Goal: Information Seeking & Learning: Learn about a topic

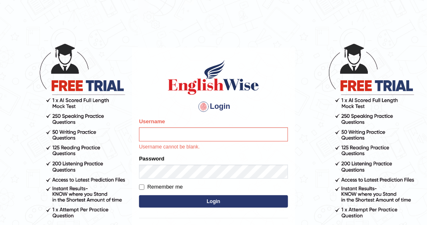
click at [220, 129] on input "Username" at bounding box center [213, 135] width 149 height 14
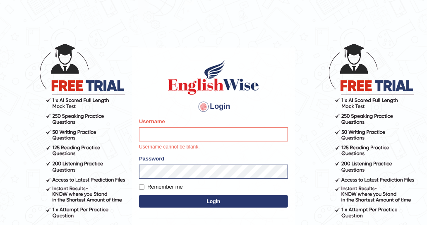
type input "DishaEw"
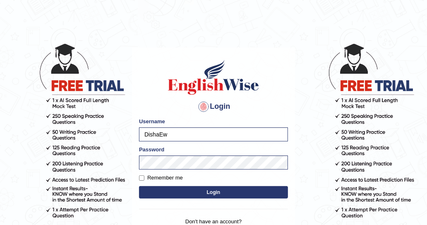
click at [195, 198] on button "Login" at bounding box center [213, 192] width 149 height 12
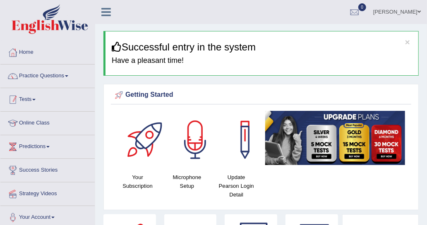
click at [56, 77] on link "Practice Questions" at bounding box center [47, 75] width 94 height 21
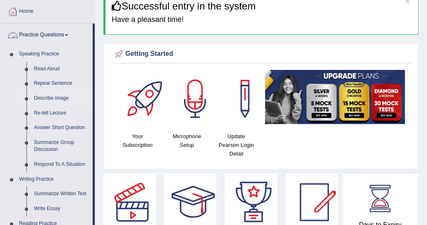
scroll to position [83, 0]
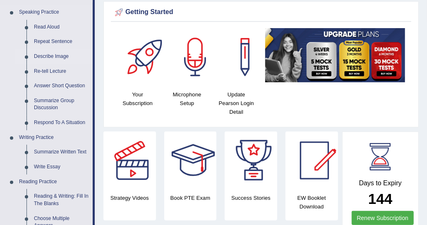
click at [58, 58] on link "Describe Image" at bounding box center [61, 56] width 63 height 15
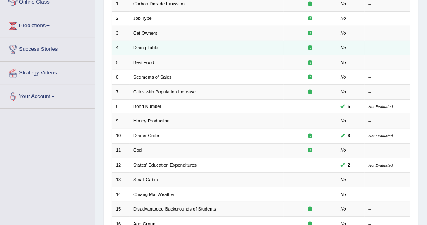
scroll to position [166, 0]
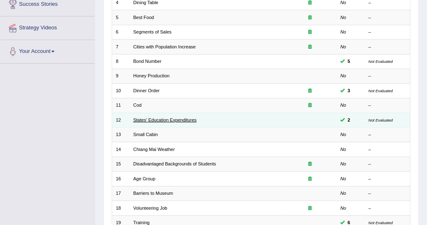
click at [152, 118] on link "States' Education Expenditures" at bounding box center [164, 120] width 63 height 5
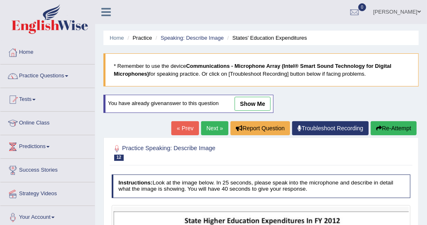
drag, startPoint x: 259, startPoint y: 101, endPoint x: 142, endPoint y: 156, distance: 129.3
click at [259, 101] on link "show me" at bounding box center [253, 104] width 36 height 14
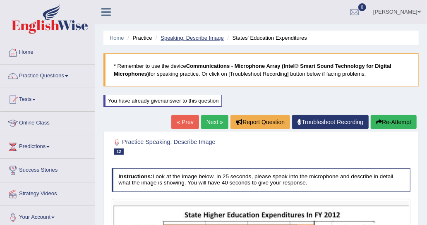
click at [176, 40] on link "Speaking: Describe Image" at bounding box center [192, 38] width 63 height 6
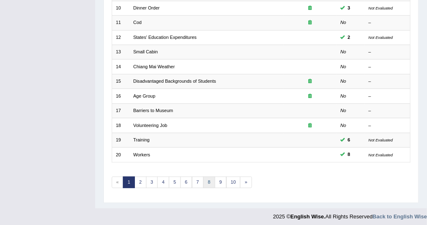
click at [203, 178] on link "8" at bounding box center [209, 183] width 12 height 12
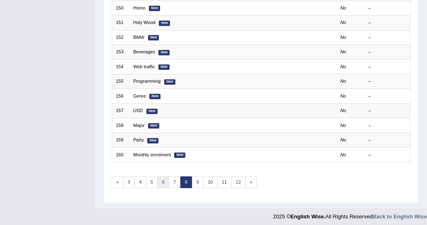
click at [161, 179] on link "6" at bounding box center [163, 183] width 12 height 12
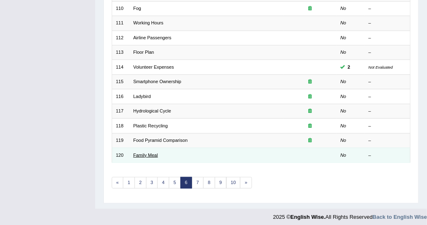
scroll to position [249, 0]
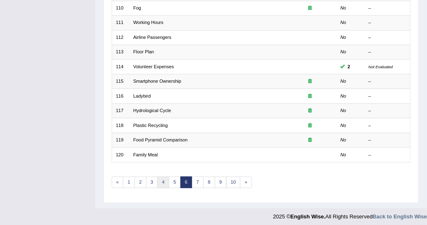
click at [162, 178] on link "4" at bounding box center [163, 183] width 12 height 12
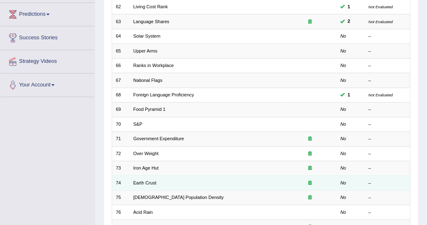
scroll to position [207, 0]
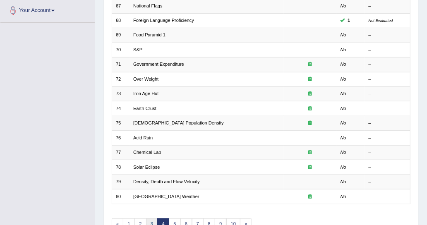
click at [150, 222] on link "3" at bounding box center [152, 225] width 12 height 12
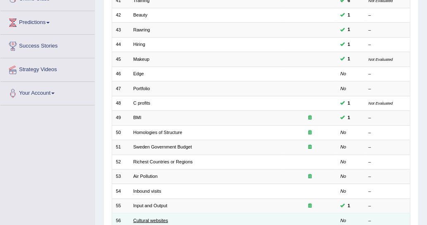
click at [143, 218] on link "Cultural websites" at bounding box center [150, 220] width 35 height 5
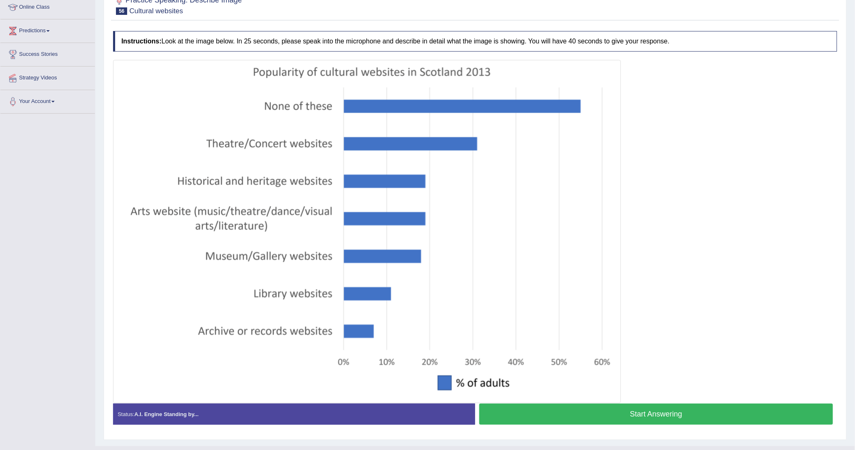
scroll to position [134, 0]
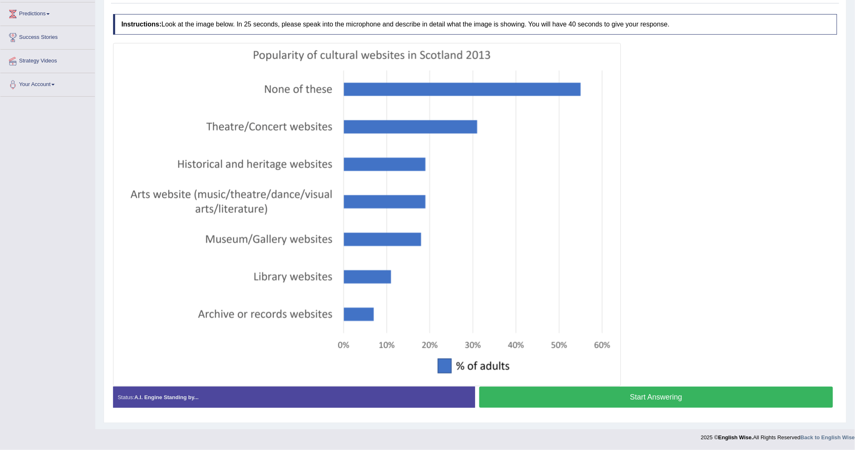
click at [427, 225] on button "Start Answering" at bounding box center [656, 397] width 354 height 21
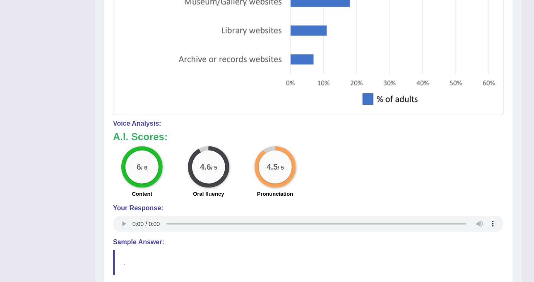
scroll to position [351, 0]
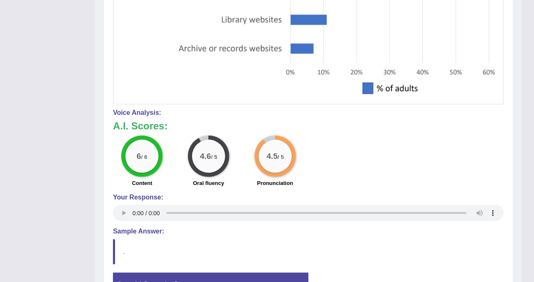
click at [227, 160] on div "4.6 / 5" at bounding box center [208, 155] width 41 height 41
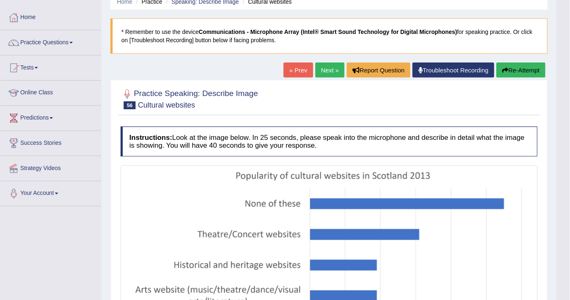
scroll to position [0, 0]
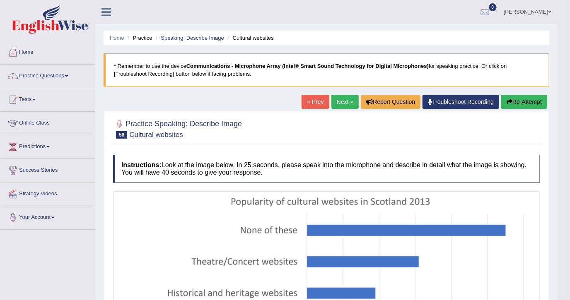
drag, startPoint x: 512, startPoint y: 0, endPoint x: 343, endPoint y: 2, distance: 168.9
click at [320, 9] on ul "Disha Vij Toggle navigation Username: DishaEw Access Type: Online Subscription:…" at bounding box center [395, 12] width 323 height 24
click at [46, 79] on link "Practice Questions" at bounding box center [47, 75] width 94 height 21
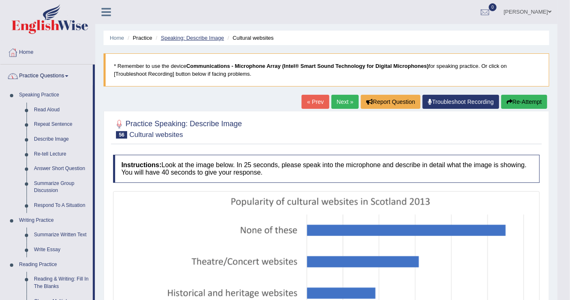
click at [191, 39] on link "Speaking: Describe Image" at bounding box center [192, 38] width 63 height 6
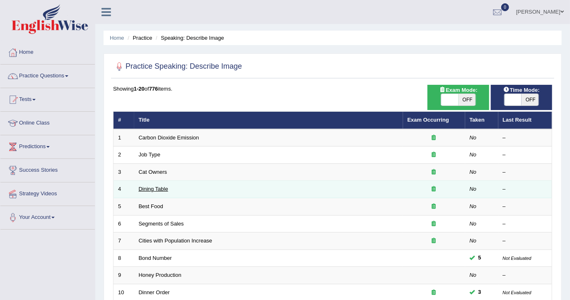
click at [152, 190] on link "Dining Table" at bounding box center [153, 189] width 29 height 6
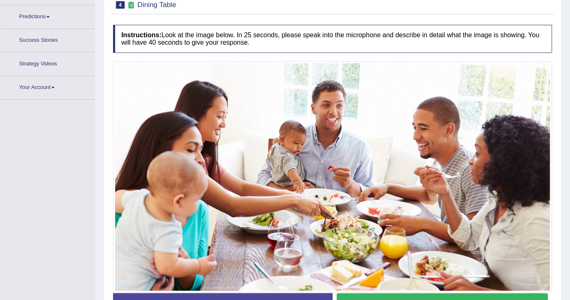
scroll to position [148, 0]
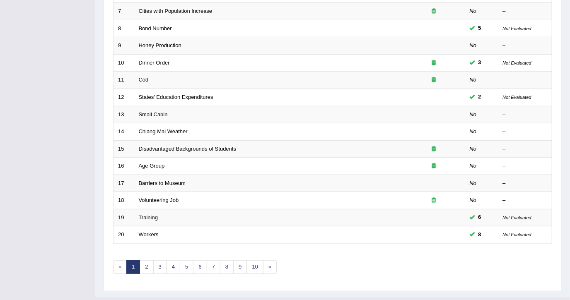
scroll to position [245, 0]
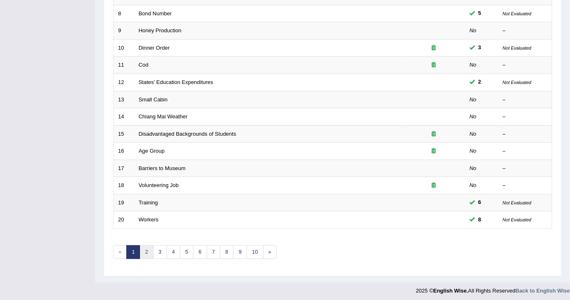
click at [142, 251] on link "2" at bounding box center [147, 253] width 14 height 14
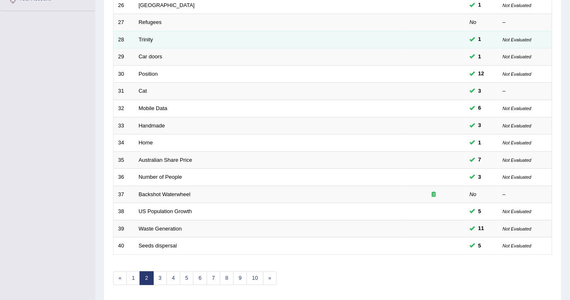
scroll to position [221, 0]
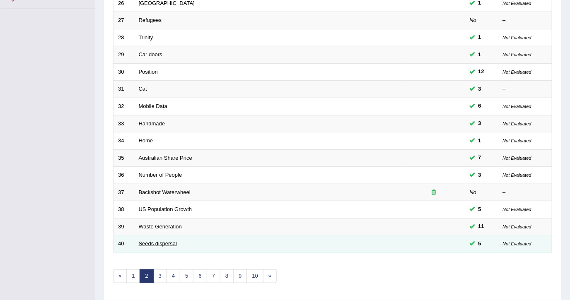
click at [152, 241] on link "Seeds dispersal" at bounding box center [158, 244] width 39 height 6
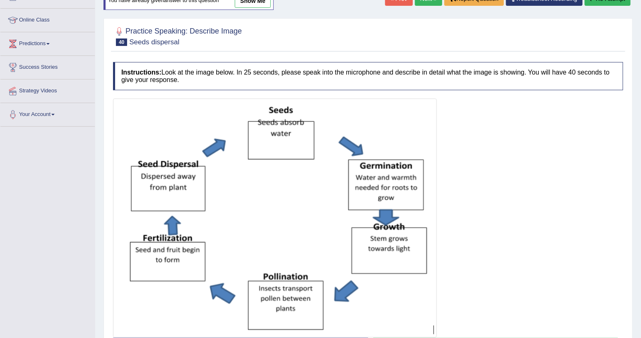
scroll to position [41, 0]
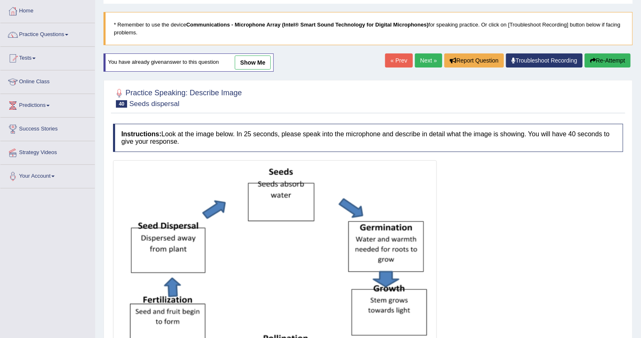
drag, startPoint x: 375, startPoint y: 176, endPoint x: 321, endPoint y: 154, distance: 58.1
click at [375, 176] on img at bounding box center [275, 279] width 320 height 235
click at [259, 69] on div "You have already given answer to this question show me" at bounding box center [189, 62] width 170 height 18
click at [259, 63] on link "show me" at bounding box center [253, 62] width 36 height 14
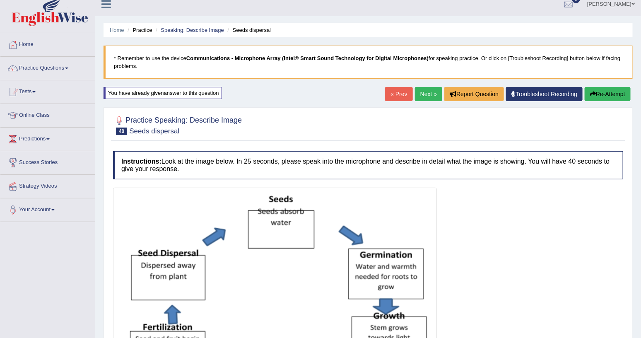
scroll to position [0, 0]
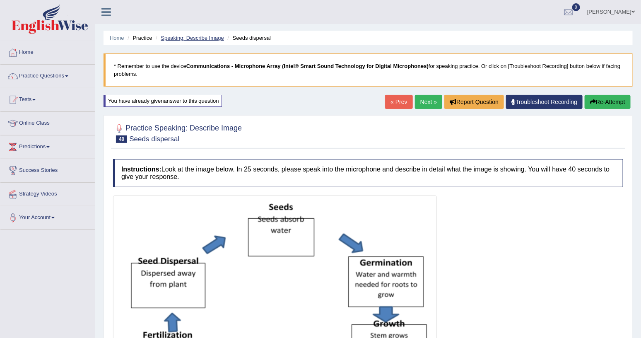
click at [193, 37] on link "Speaking: Describe Image" at bounding box center [192, 38] width 63 height 6
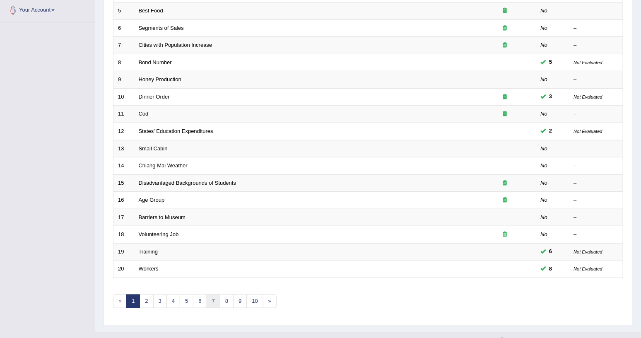
click at [209, 294] on link "7" at bounding box center [214, 301] width 14 height 14
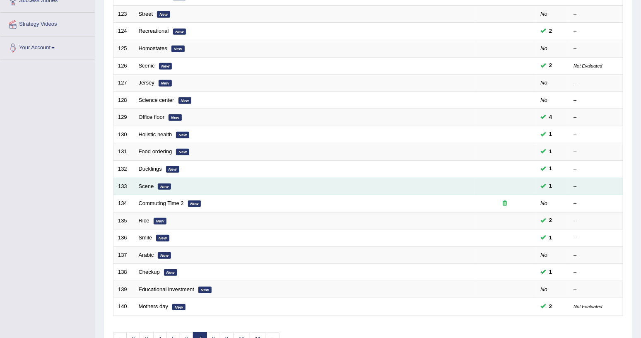
scroll to position [186, 0]
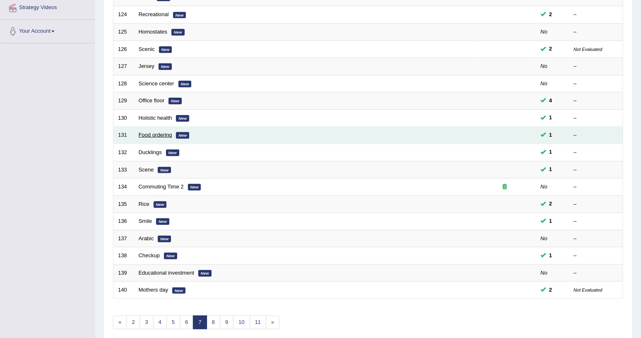
click at [161, 132] on link "Food ordering" at bounding box center [156, 135] width 34 height 6
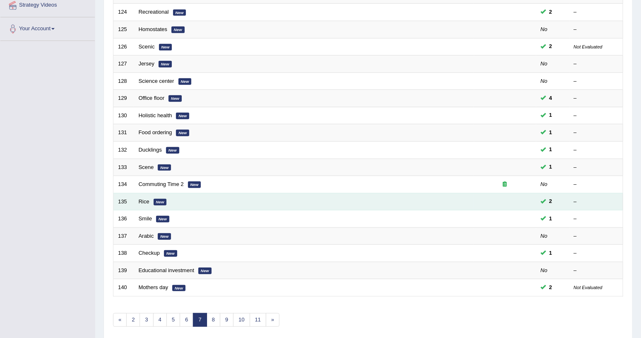
scroll to position [207, 0]
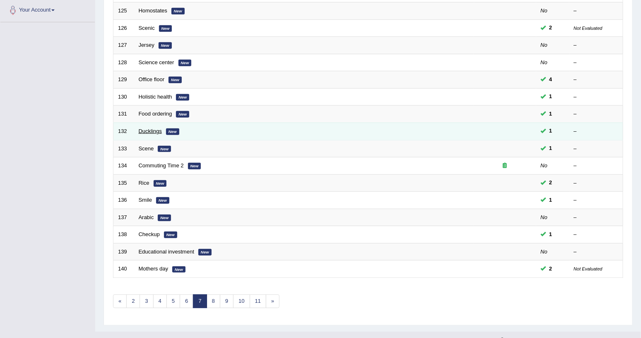
click at [160, 128] on link "Ducklings" at bounding box center [150, 131] width 23 height 6
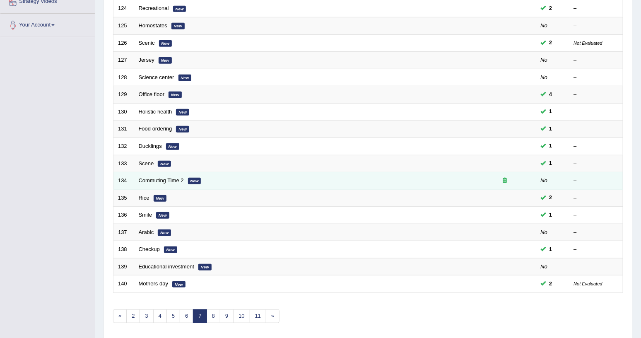
scroll to position [207, 0]
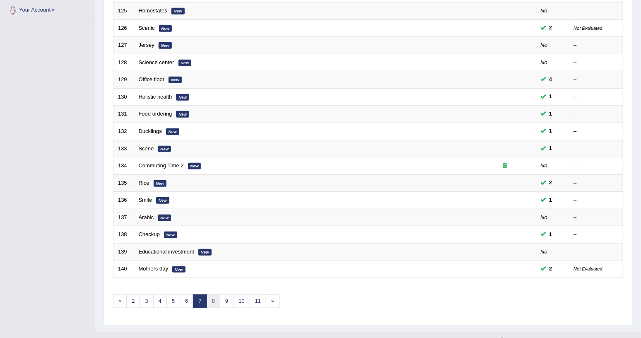
click at [211, 294] on link "8" at bounding box center [214, 301] width 14 height 14
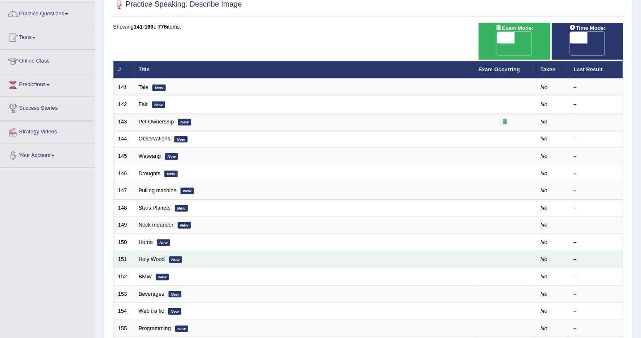
scroll to position [124, 0]
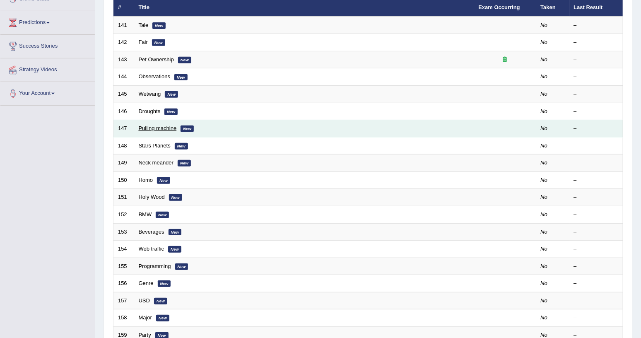
click at [166, 125] on link "Pulling machine" at bounding box center [158, 128] width 38 height 6
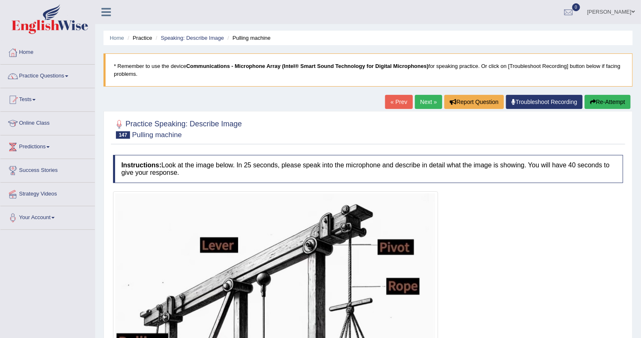
click at [424, 99] on link "Next »" at bounding box center [428, 102] width 27 height 14
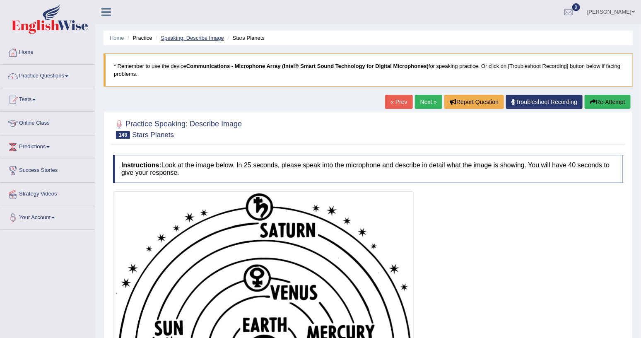
click at [210, 41] on link "Speaking: Describe Image" at bounding box center [192, 38] width 63 height 6
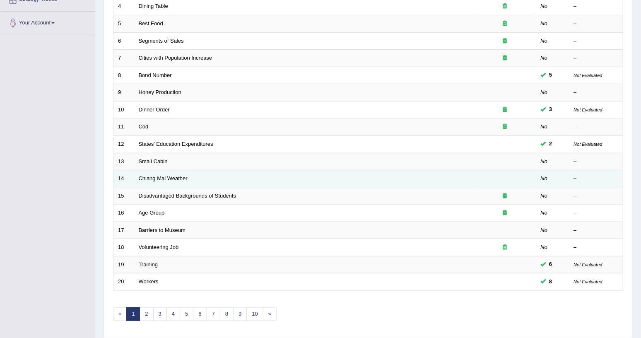
scroll to position [207, 0]
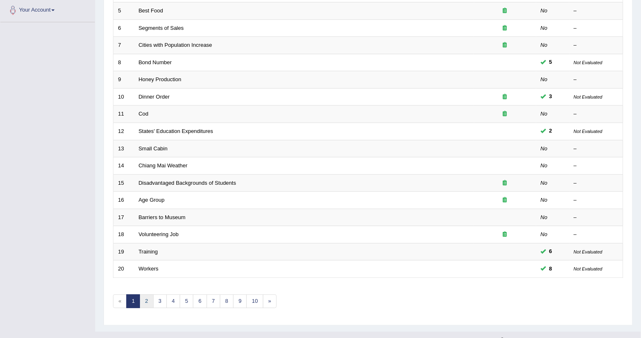
click at [145, 294] on link "2" at bounding box center [147, 301] width 14 height 14
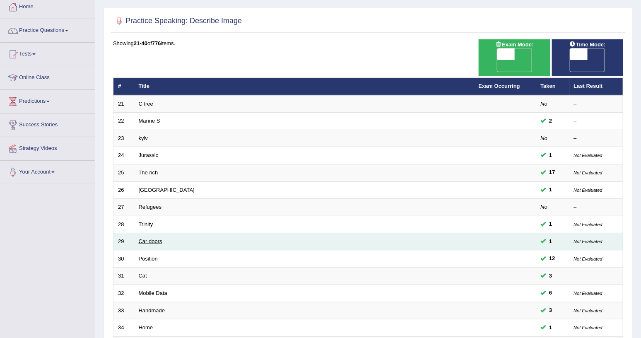
scroll to position [62, 0]
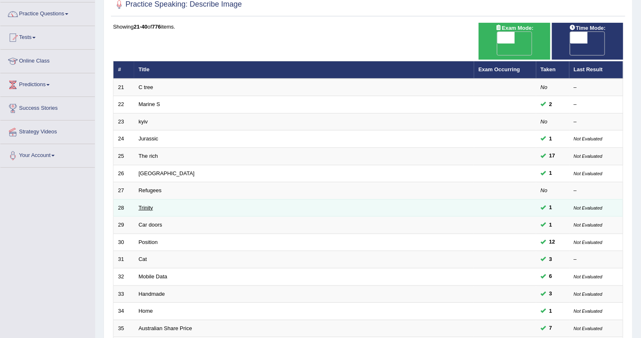
click at [149, 205] on link "Trinity" at bounding box center [146, 208] width 14 height 6
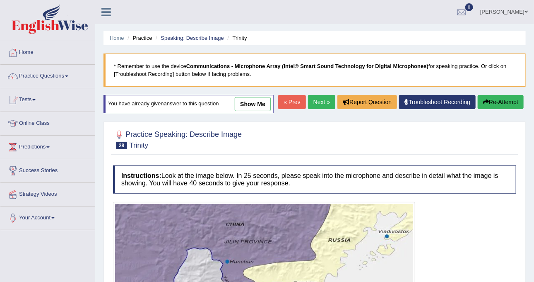
drag, startPoint x: 250, startPoint y: 104, endPoint x: 277, endPoint y: 158, distance: 60.0
click at [250, 104] on link "show me" at bounding box center [253, 104] width 36 height 14
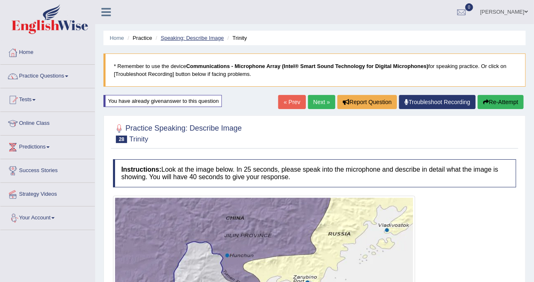
click at [188, 40] on link "Speaking: Describe Image" at bounding box center [192, 38] width 63 height 6
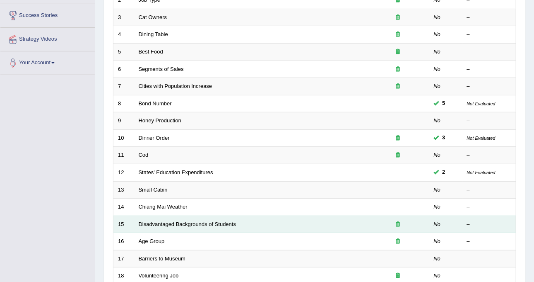
scroll to position [155, 0]
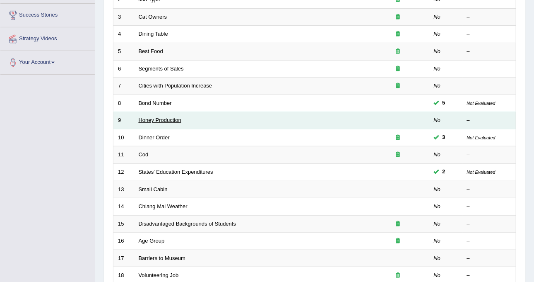
click at [167, 118] on link "Honey Production" at bounding box center [160, 120] width 43 height 6
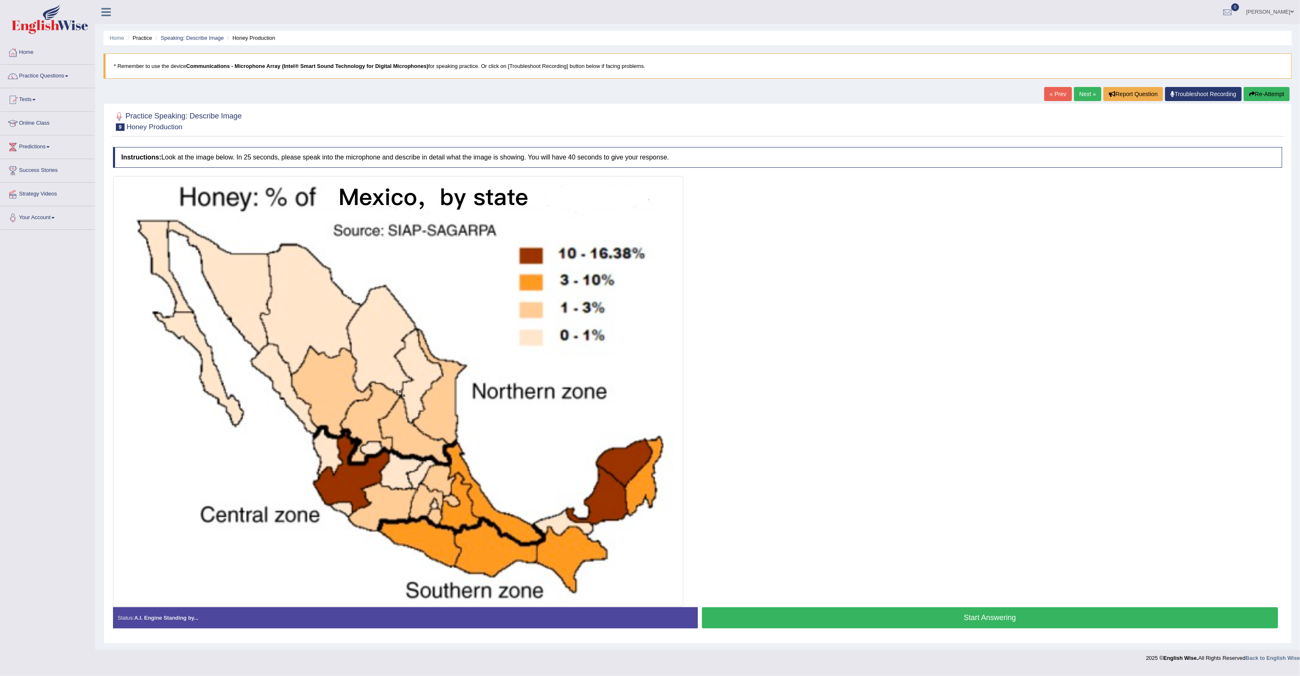
click at [534, 281] on div at bounding box center [698, 391] width 1170 height 431
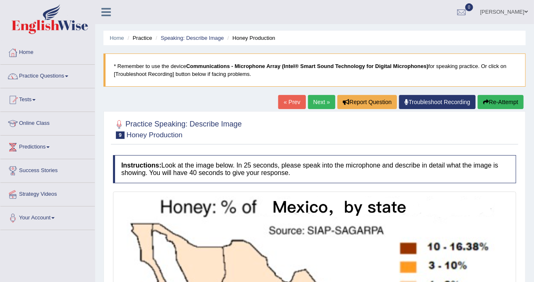
drag, startPoint x: 1066, startPoint y: 0, endPoint x: 161, endPoint y: 54, distance: 906.2
click at [161, 54] on div "Home Practice Speaking: Describe Image Honey Production * Remember to use the d…" at bounding box center [314, 269] width 439 height 539
click at [175, 38] on link "Speaking: Describe Image" at bounding box center [192, 38] width 63 height 6
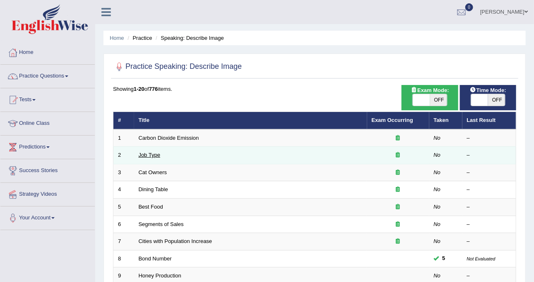
click at [152, 154] on link "Job Type" at bounding box center [150, 155] width 22 height 6
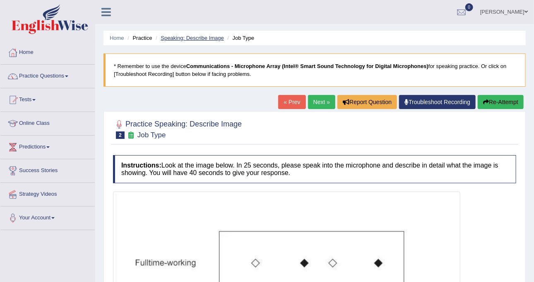
click at [205, 35] on link "Speaking: Describe Image" at bounding box center [192, 38] width 63 height 6
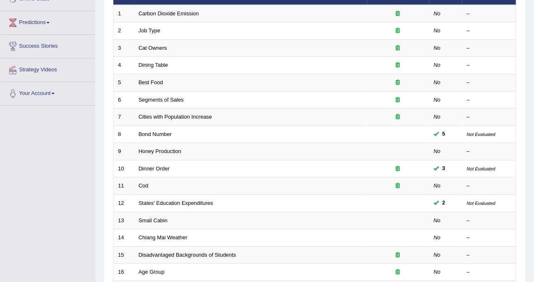
scroll to position [107, 0]
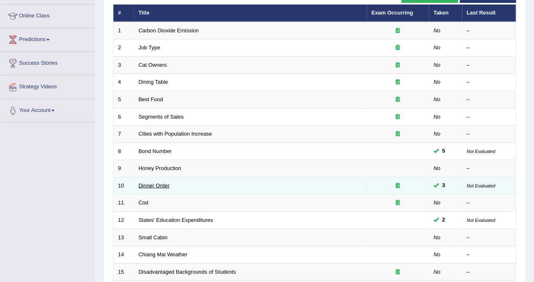
click at [161, 182] on link "Dinner Order" at bounding box center [154, 185] width 31 height 6
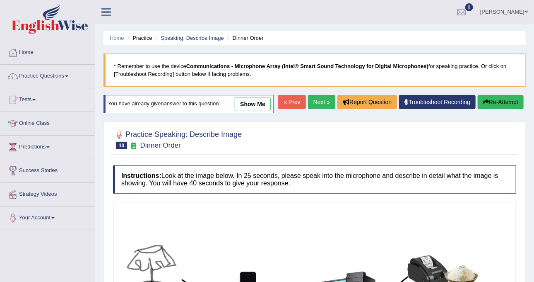
drag, startPoint x: 251, startPoint y: 99, endPoint x: 240, endPoint y: 169, distance: 70.9
click at [251, 99] on link "show me" at bounding box center [253, 104] width 36 height 14
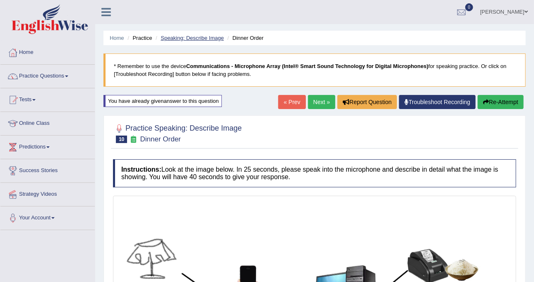
click at [208, 39] on link "Speaking: Describe Image" at bounding box center [192, 38] width 63 height 6
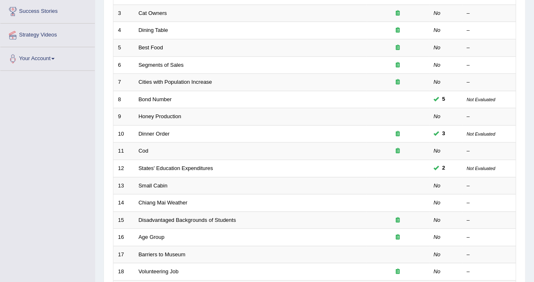
scroll to position [262, 0]
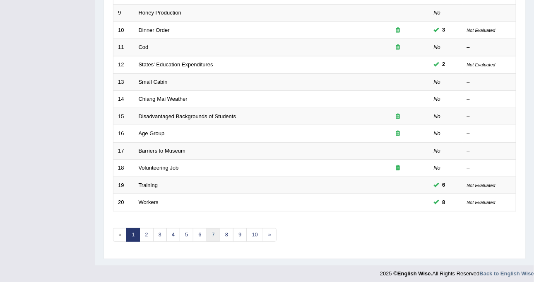
click at [208, 233] on link "7" at bounding box center [214, 235] width 14 height 14
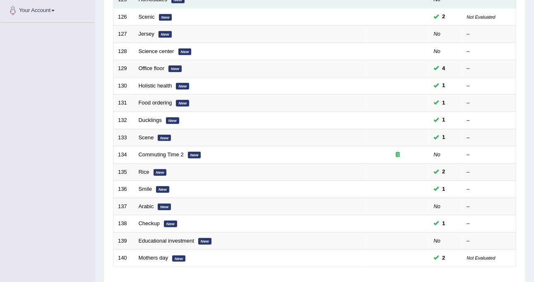
scroll to position [259, 0]
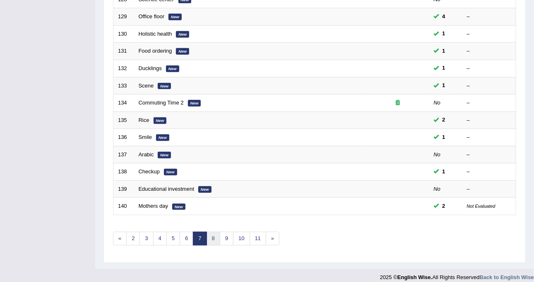
click at [208, 235] on link "8" at bounding box center [214, 238] width 14 height 14
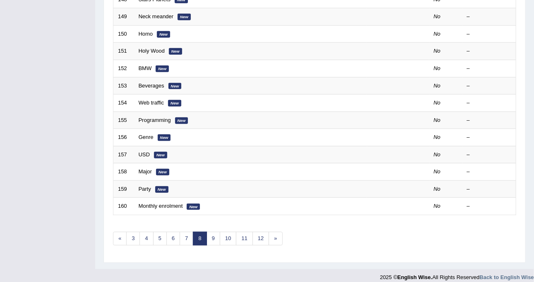
scroll to position [262, 0]
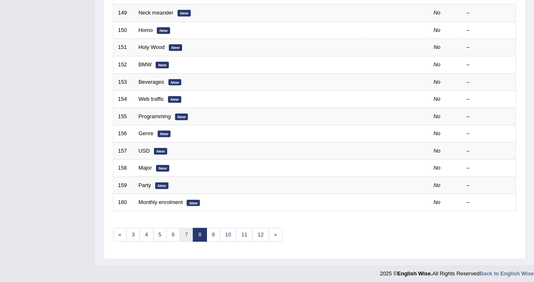
click at [181, 234] on link "7" at bounding box center [187, 235] width 14 height 14
click at [174, 229] on link "6" at bounding box center [173, 235] width 14 height 14
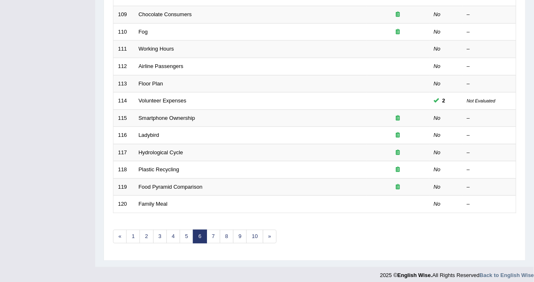
scroll to position [262, 0]
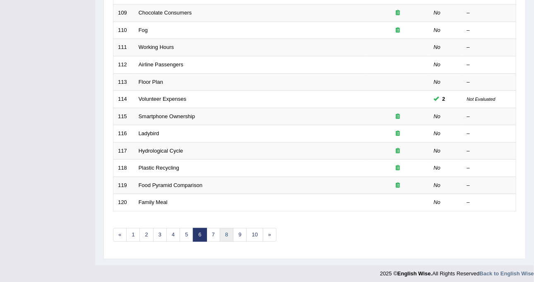
click at [223, 235] on link "8" at bounding box center [227, 235] width 14 height 14
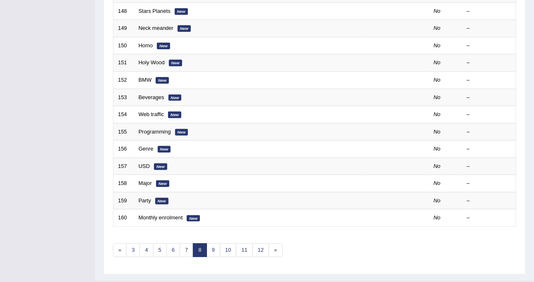
scroll to position [259, 0]
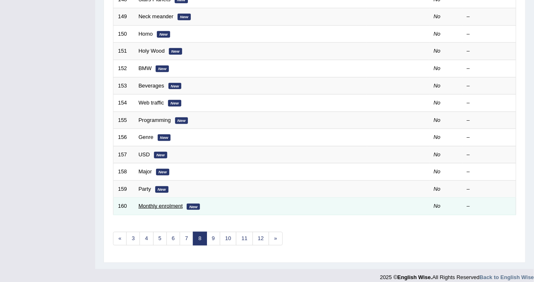
click at [178, 202] on link "Monthly enrolment" at bounding box center [161, 205] width 44 height 6
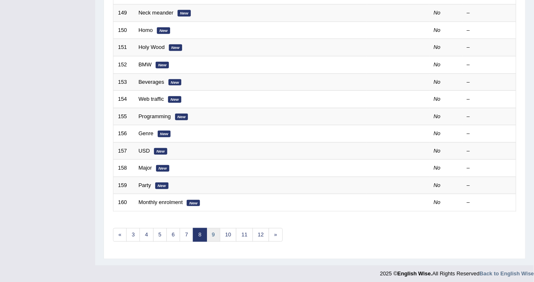
scroll to position [262, 0]
click at [222, 234] on link "10" at bounding box center [228, 235] width 17 height 14
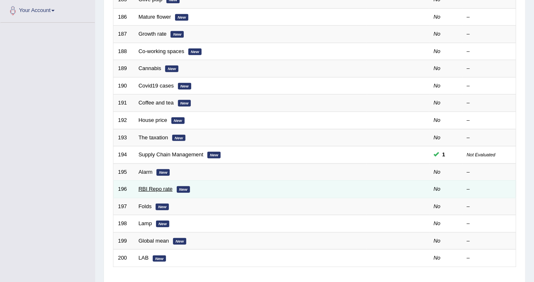
click at [144, 188] on link "RBI Repo rate" at bounding box center [156, 188] width 34 height 6
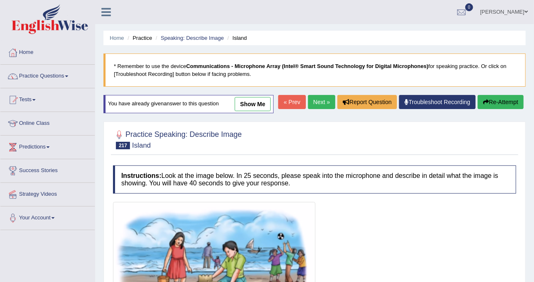
drag, startPoint x: 0, startPoint y: 0, endPoint x: 323, endPoint y: 99, distance: 338.1
click at [323, 99] on link "Next »" at bounding box center [321, 102] width 27 height 14
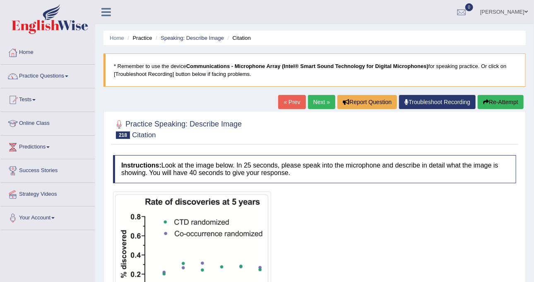
click at [323, 99] on link "Next »" at bounding box center [321, 102] width 27 height 14
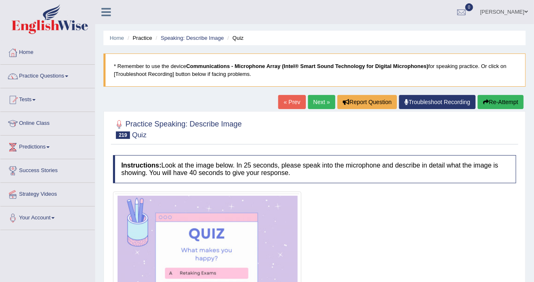
click at [323, 99] on link "Next »" at bounding box center [321, 102] width 27 height 14
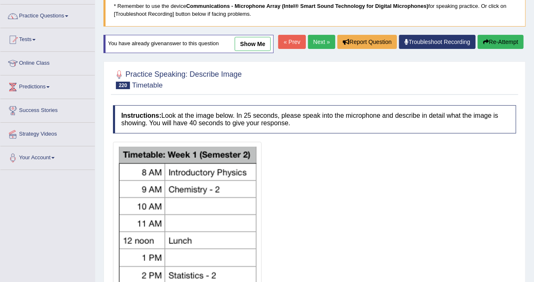
scroll to position [8, 0]
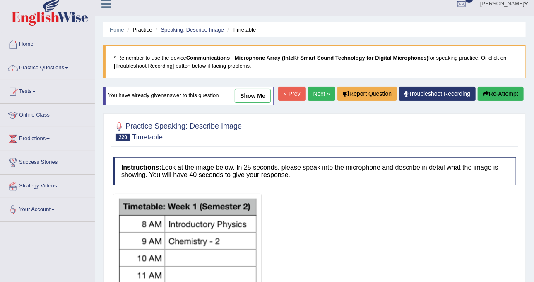
drag, startPoint x: 250, startPoint y: 95, endPoint x: 251, endPoint y: 125, distance: 30.3
click at [250, 95] on link "show me" at bounding box center [253, 96] width 36 height 14
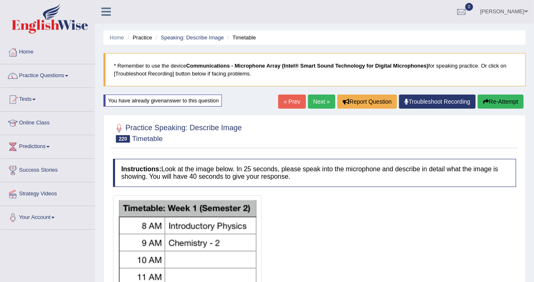
scroll to position [0, 0]
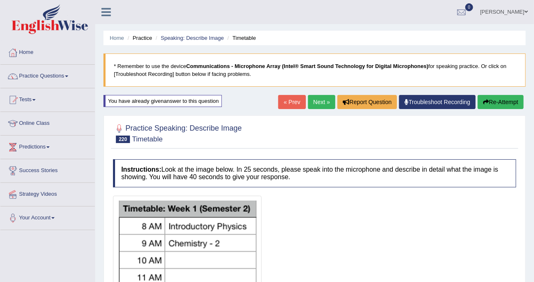
click at [323, 108] on link "Next »" at bounding box center [321, 102] width 27 height 14
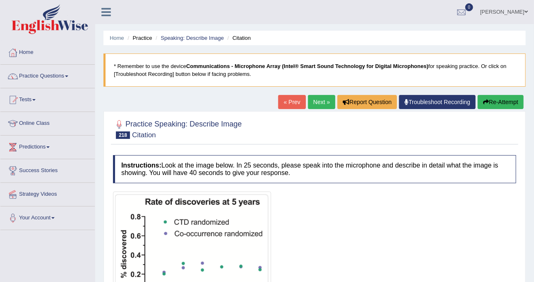
click at [295, 104] on link "« Prev" at bounding box center [291, 102] width 27 height 14
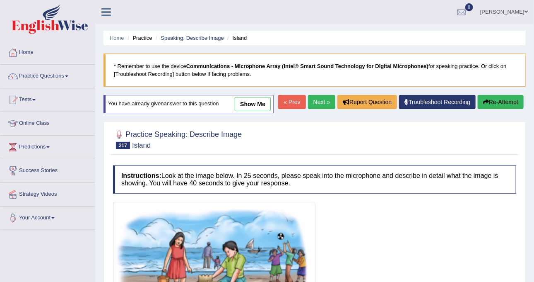
drag, startPoint x: 0, startPoint y: 0, endPoint x: 295, endPoint y: 104, distance: 312.6
click at [295, 104] on link "« Prev" at bounding box center [291, 102] width 27 height 14
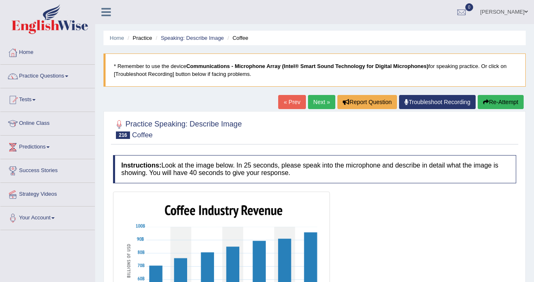
click at [310, 101] on link "Next »" at bounding box center [321, 102] width 27 height 14
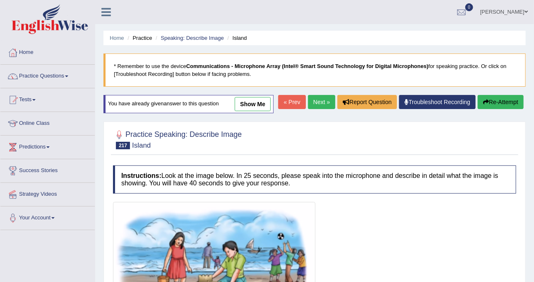
click at [257, 99] on link "show me" at bounding box center [253, 104] width 36 height 14
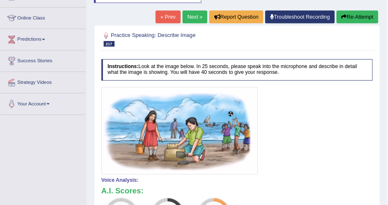
scroll to position [104, 0]
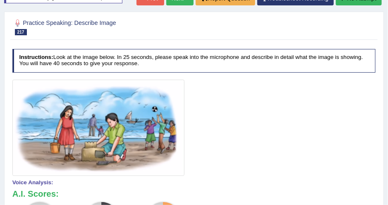
drag, startPoint x: 515, startPoint y: 0, endPoint x: 199, endPoint y: 133, distance: 343.6
click at [199, 133] on div at bounding box center [194, 127] width 364 height 96
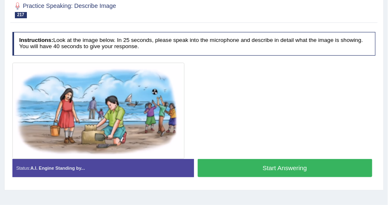
scroll to position [139, 0]
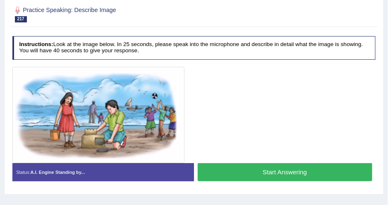
click at [254, 163] on button "Start Answering" at bounding box center [285, 172] width 175 height 18
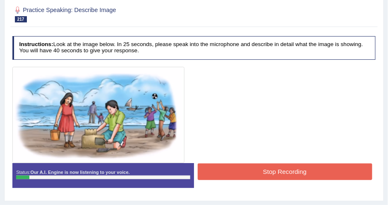
click at [297, 165] on button "Stop Recording" at bounding box center [285, 171] width 175 height 16
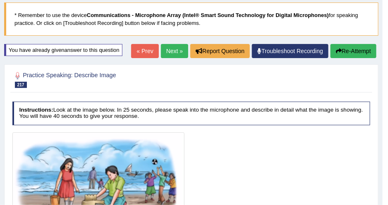
scroll to position [41, 0]
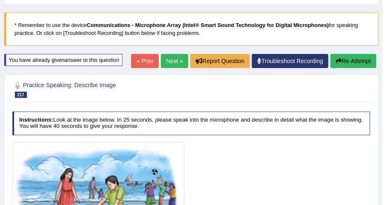
click at [337, 61] on icon "button" at bounding box center [339, 61] width 6 height 6
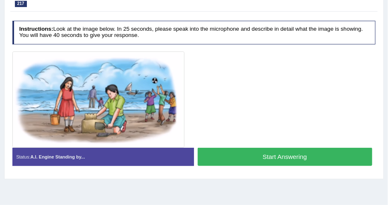
scroll to position [154, 0]
click at [231, 150] on button "Start Answering" at bounding box center [285, 156] width 175 height 18
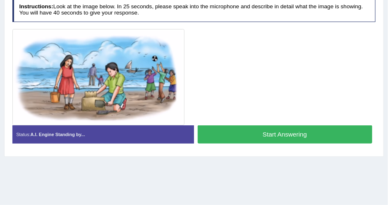
scroll to position [132, 0]
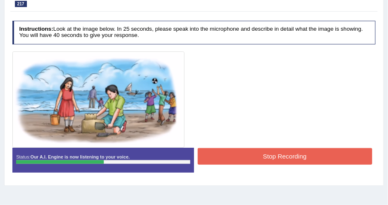
click at [217, 164] on div "Status: Our A.I. Engine is now listening to your voice. Start Answering Stop Re…" at bounding box center [194, 163] width 364 height 32
click at [219, 157] on button "Stop Recording" at bounding box center [285, 156] width 175 height 16
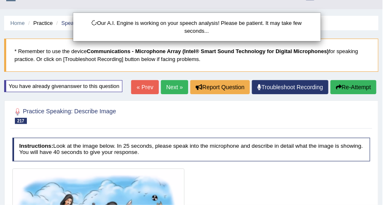
scroll to position [0, 0]
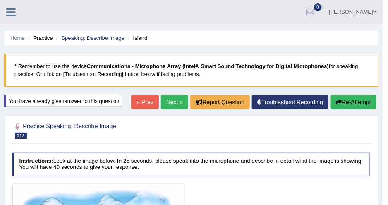
click at [353, 98] on button "Re-Attempt" at bounding box center [354, 102] width 46 height 14
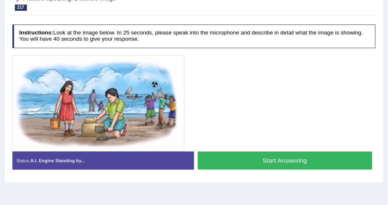
click at [248, 157] on button "Start Answering" at bounding box center [285, 160] width 175 height 18
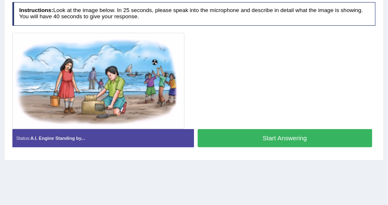
scroll to position [128, 0]
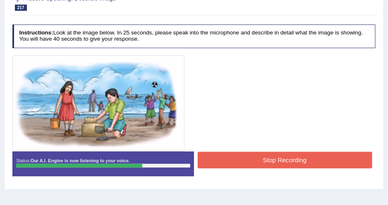
click at [263, 159] on button "Stop Recording" at bounding box center [285, 160] width 175 height 16
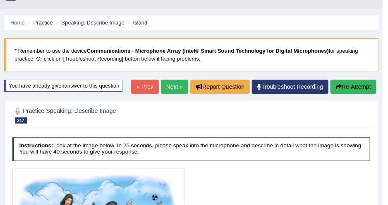
scroll to position [0, 0]
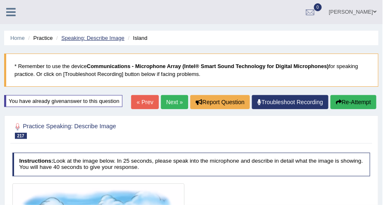
click at [114, 38] on link "Speaking: Describe Image" at bounding box center [92, 38] width 63 height 6
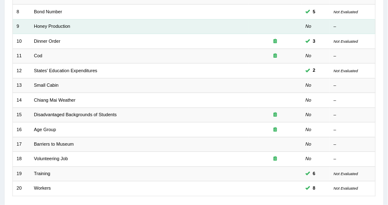
scroll to position [263, 0]
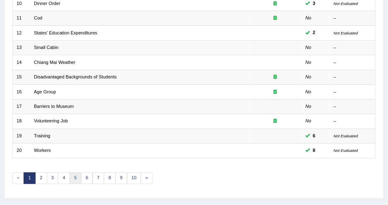
click at [73, 172] on link "5" at bounding box center [76, 178] width 12 height 12
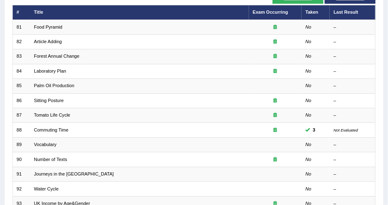
scroll to position [38, 0]
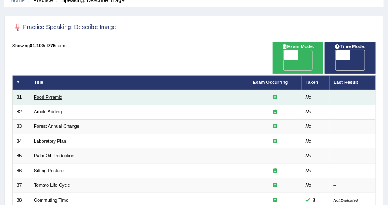
click at [51, 94] on link "Food Pyramid" at bounding box center [48, 96] width 29 height 5
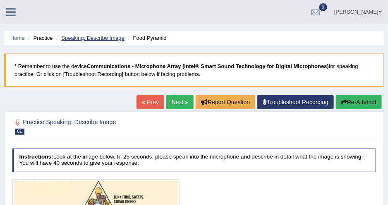
click at [115, 40] on link "Speaking: Describe Image" at bounding box center [92, 38] width 63 height 6
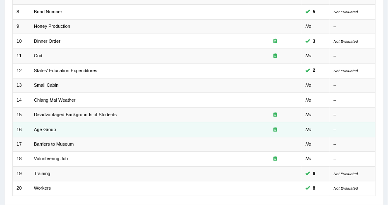
scroll to position [273, 0]
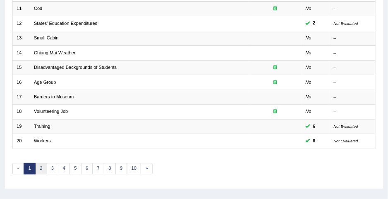
click at [42, 163] on link "2" at bounding box center [41, 169] width 12 height 12
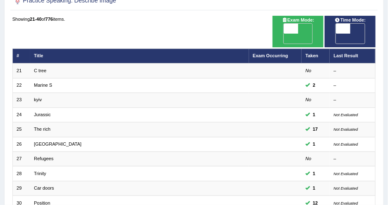
scroll to position [150, 0]
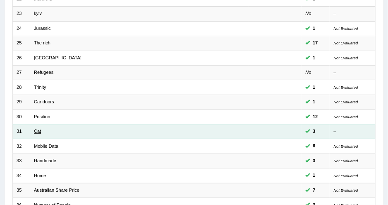
click at [38, 128] on link "Cat" at bounding box center [37, 130] width 7 height 5
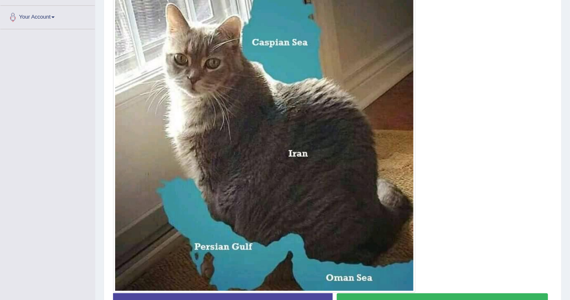
scroll to position [255, 0]
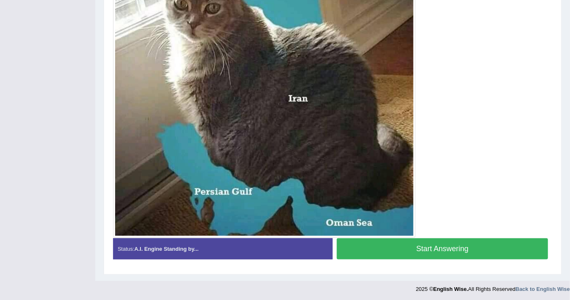
click at [388, 204] on button "Start Answering" at bounding box center [442, 248] width 211 height 21
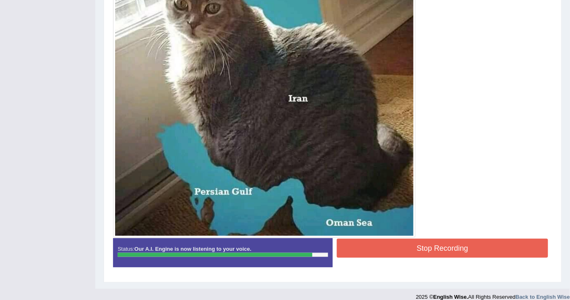
click at [388, 204] on button "Stop Recording" at bounding box center [442, 248] width 211 height 19
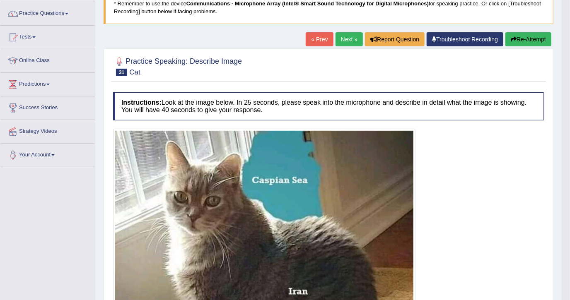
scroll to position [0, 0]
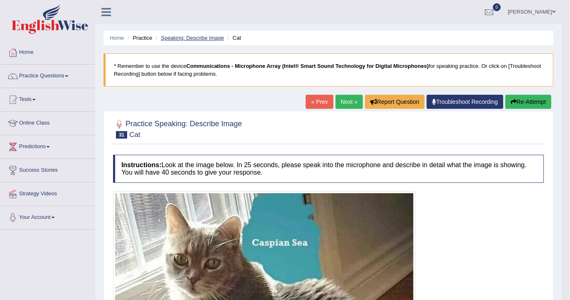
click at [196, 39] on link "Speaking: Describe Image" at bounding box center [192, 38] width 63 height 6
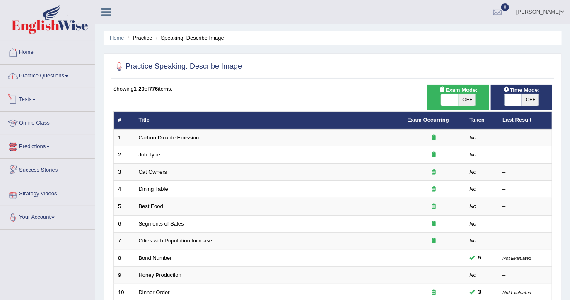
click at [52, 76] on link "Practice Questions" at bounding box center [47, 75] width 94 height 21
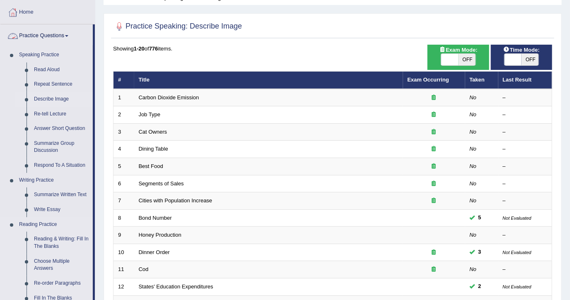
scroll to position [55, 0]
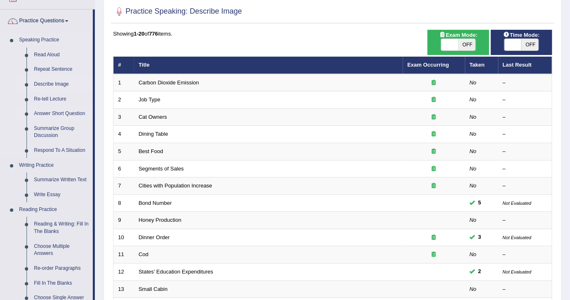
click at [58, 115] on link "Answer Short Question" at bounding box center [61, 113] width 63 height 15
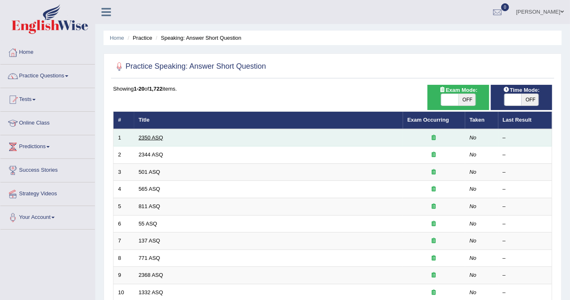
click at [156, 139] on link "2350 ASQ" at bounding box center [151, 138] width 24 height 6
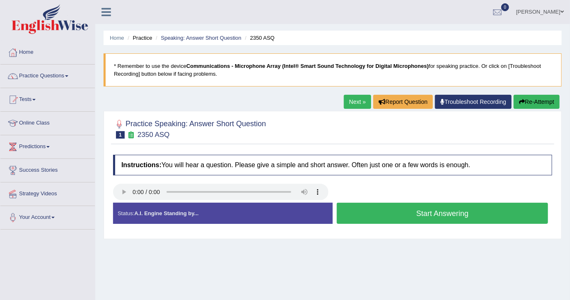
click at [392, 212] on button "Start Answering" at bounding box center [442, 213] width 211 height 21
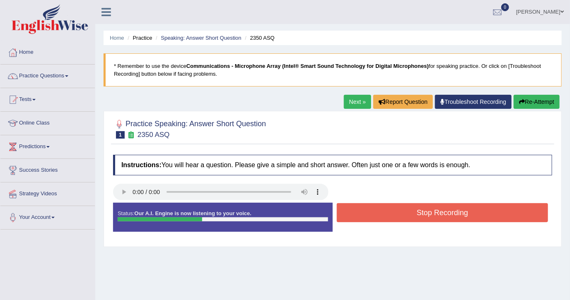
click at [392, 212] on button "Stop Recording" at bounding box center [442, 212] width 211 height 19
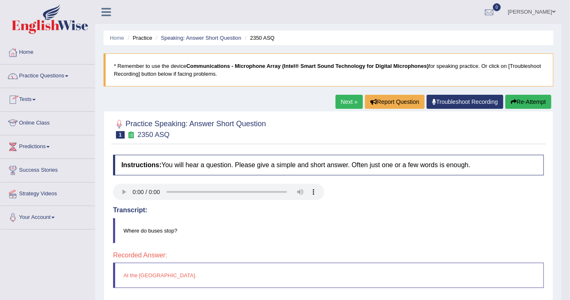
click at [52, 80] on link "Practice Questions" at bounding box center [47, 75] width 94 height 21
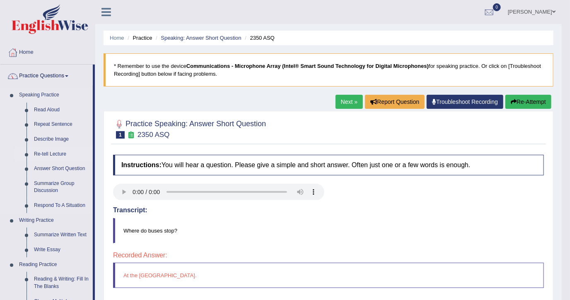
click at [56, 152] on link "Re-tell Lecture" at bounding box center [61, 154] width 63 height 15
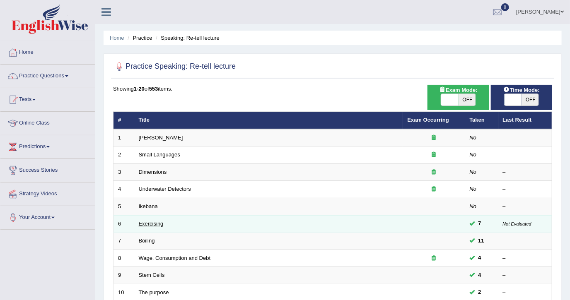
click at [154, 222] on link "Exercising" at bounding box center [151, 224] width 25 height 6
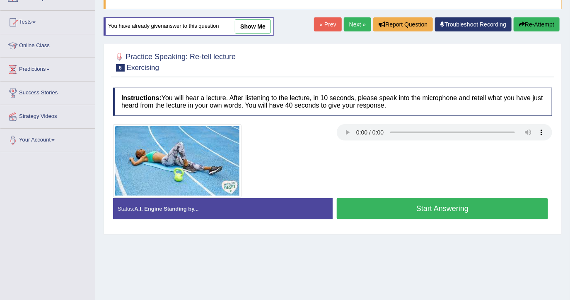
scroll to position [55, 0]
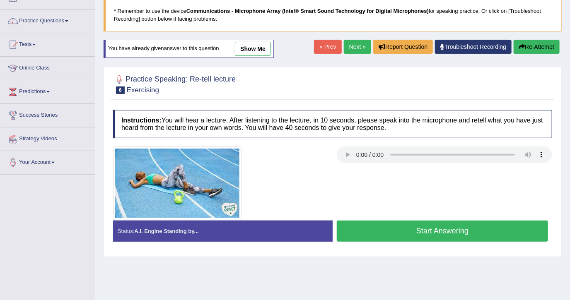
click at [409, 231] on button "Start Answering" at bounding box center [442, 231] width 211 height 21
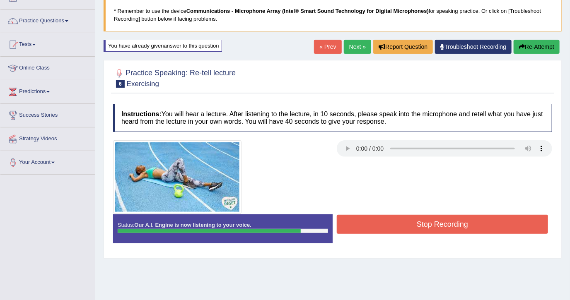
click at [440, 226] on button "Stop Recording" at bounding box center [442, 224] width 211 height 19
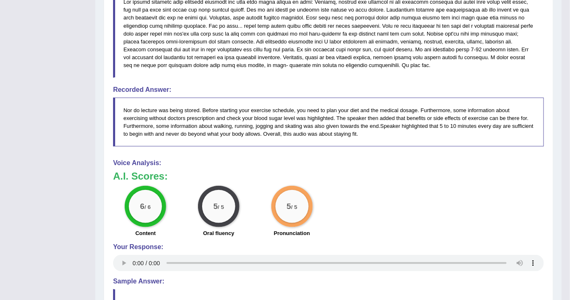
scroll to position [276, 0]
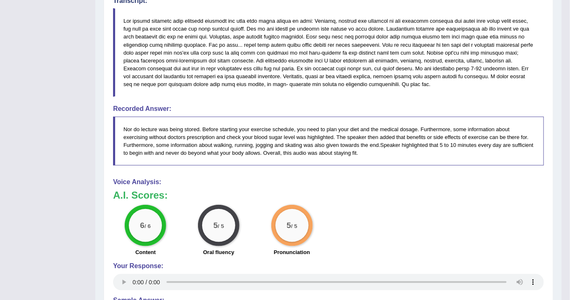
click at [276, 142] on blockquote "Nor do lecture was being stored. Before starting your exercise schedule, you ne…" at bounding box center [328, 141] width 431 height 49
click at [214, 64] on blockquote at bounding box center [328, 52] width 431 height 89
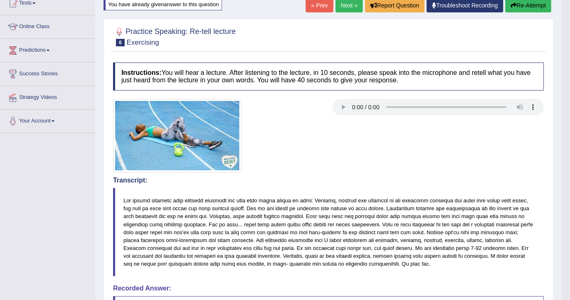
scroll to position [55, 0]
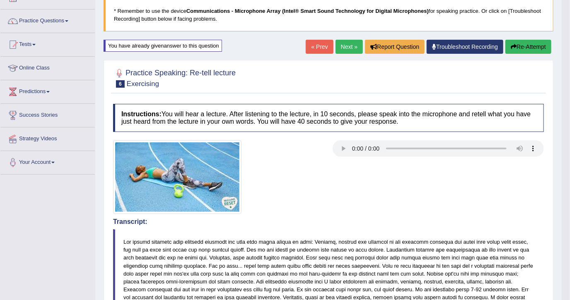
click at [351, 48] on link "Next »" at bounding box center [348, 47] width 27 height 14
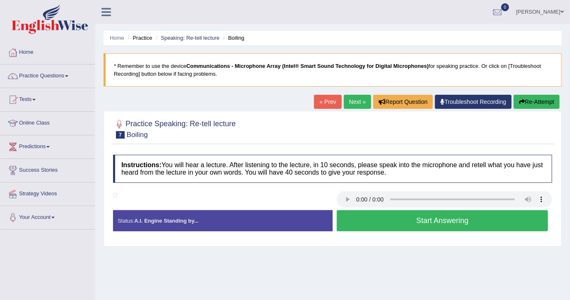
click at [362, 103] on link "Next »" at bounding box center [357, 102] width 27 height 14
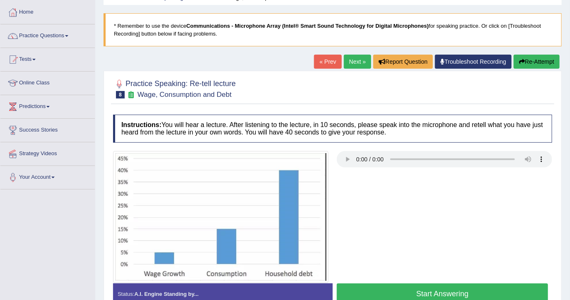
scroll to position [55, 0]
